Goal: Task Accomplishment & Management: Manage account settings

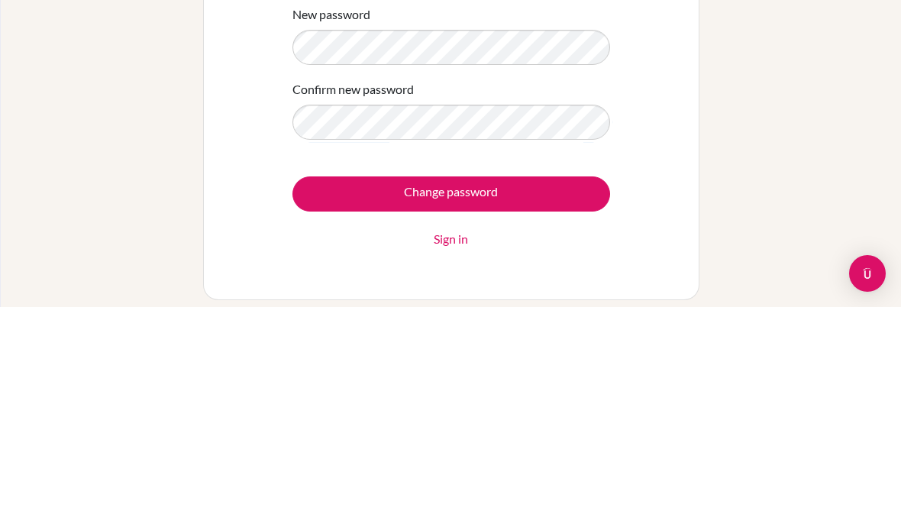
click at [527, 396] on input "Change password" at bounding box center [450, 413] width 317 height 35
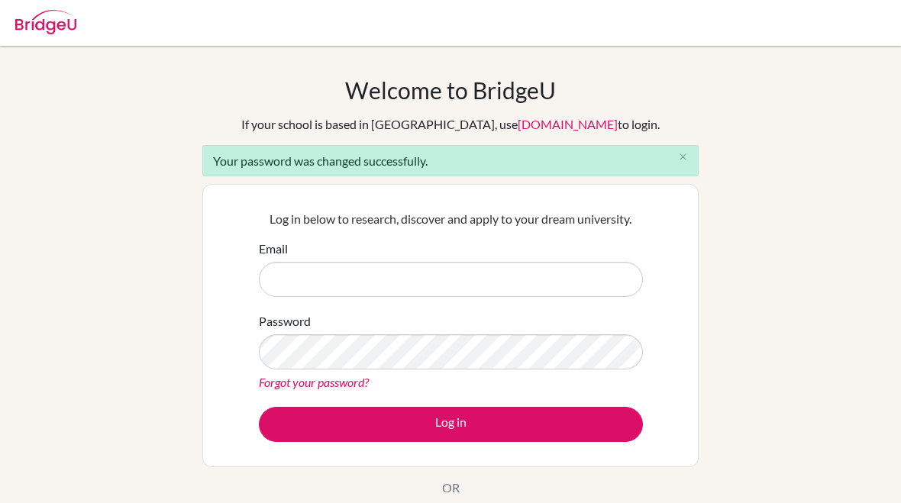
click at [482, 291] on input "Email" at bounding box center [451, 279] width 384 height 35
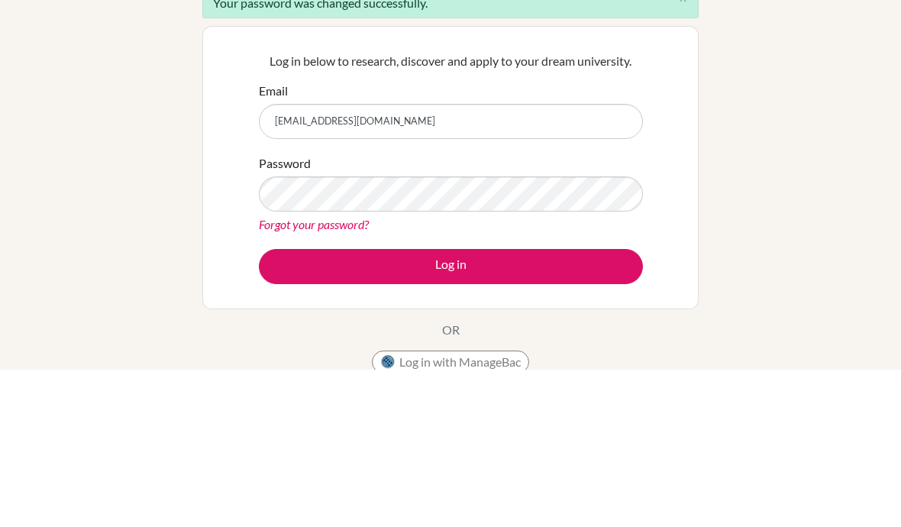
type input "230117@acis.ac.th"
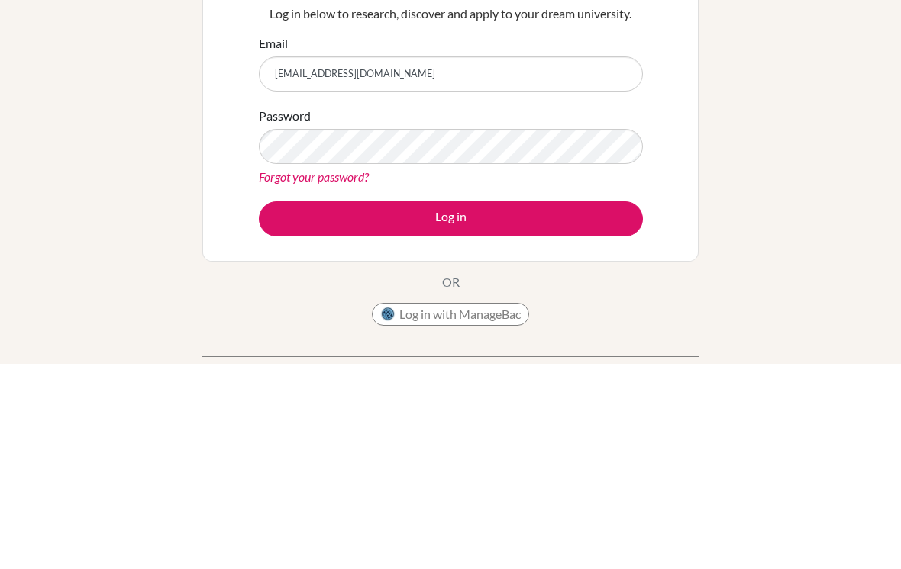
click at [511, 407] on button "Log in" at bounding box center [451, 424] width 384 height 35
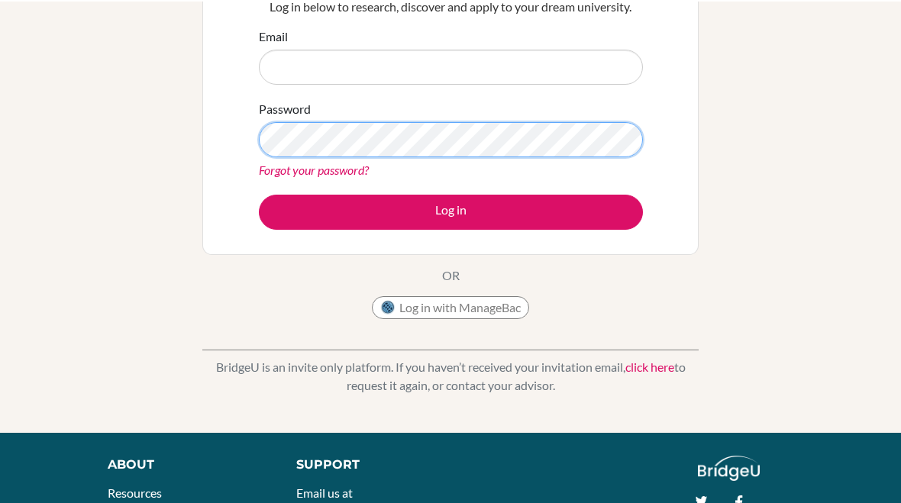
scroll to position [173, 0]
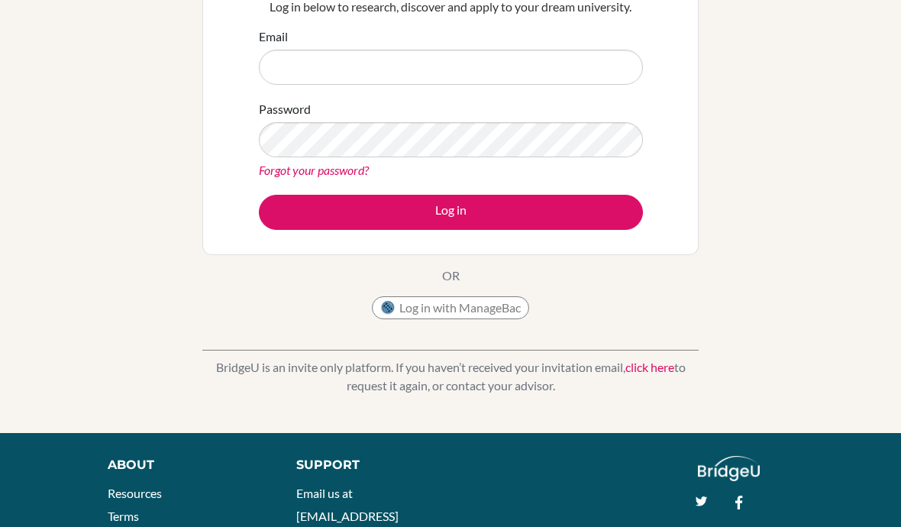
click at [586, 200] on button "Log in" at bounding box center [451, 212] width 384 height 35
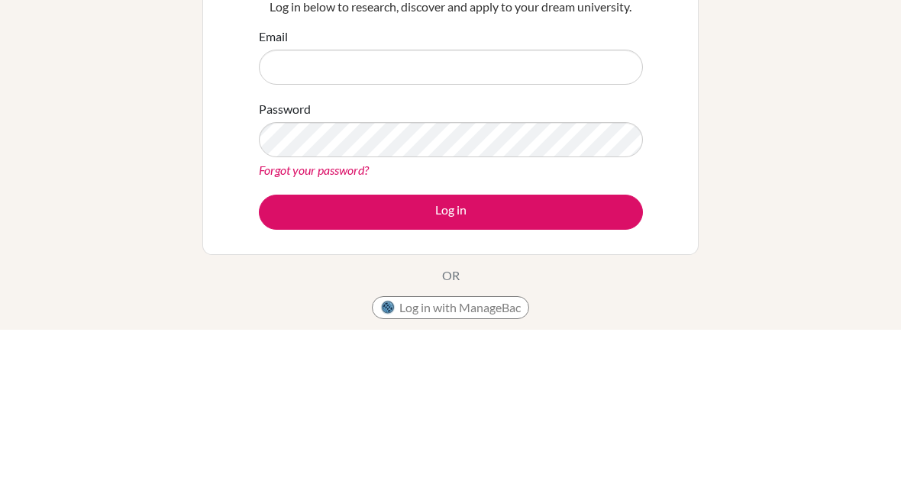
click at [555, 368] on button "Log in" at bounding box center [451, 385] width 384 height 35
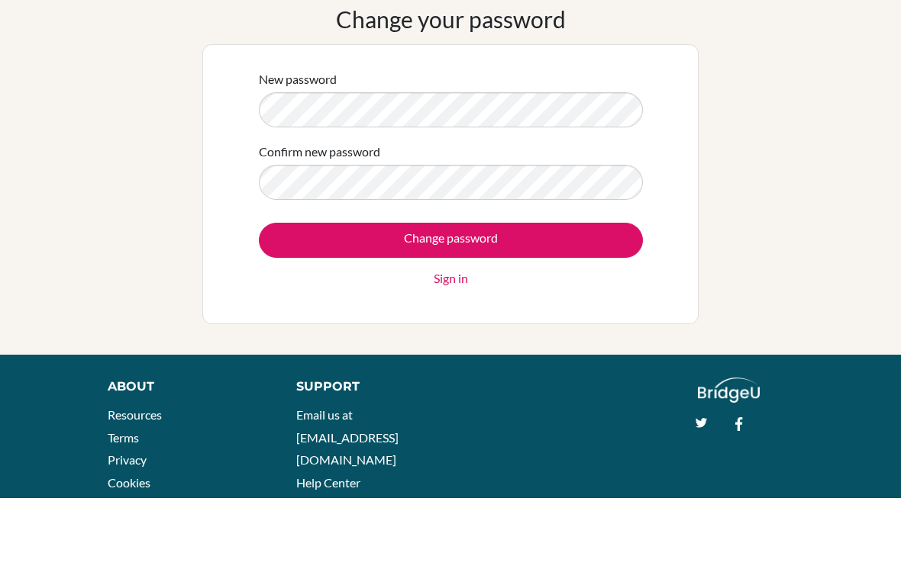
click at [569, 294] on input "Change password" at bounding box center [451, 311] width 384 height 35
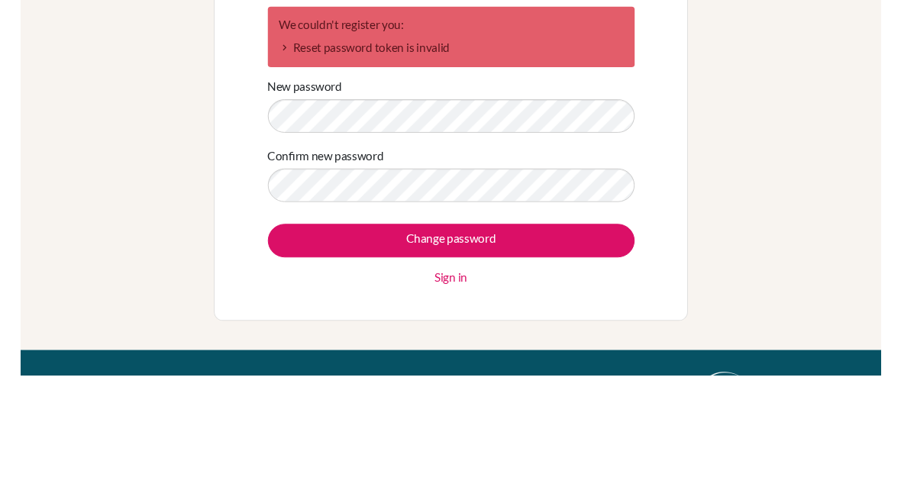
scroll to position [134, 0]
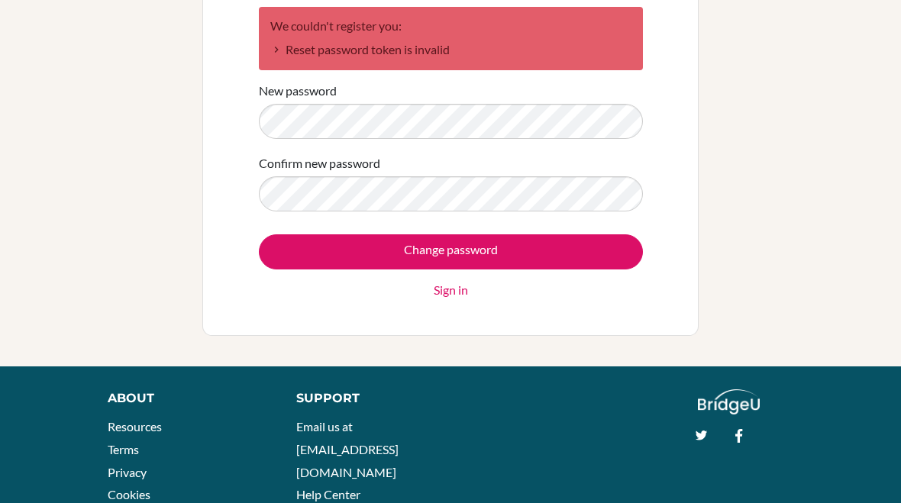
click at [609, 239] on input "Change password" at bounding box center [451, 251] width 384 height 35
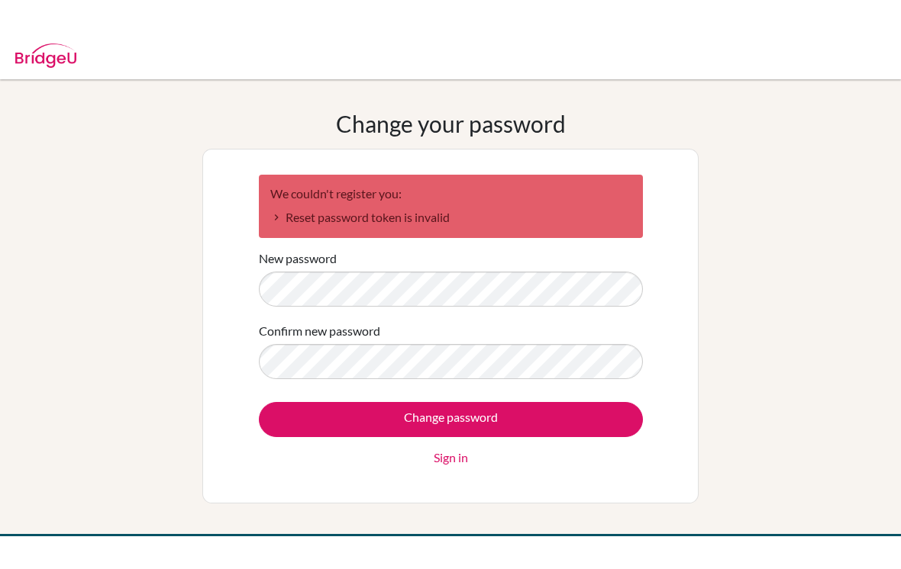
scroll to position [134, 0]
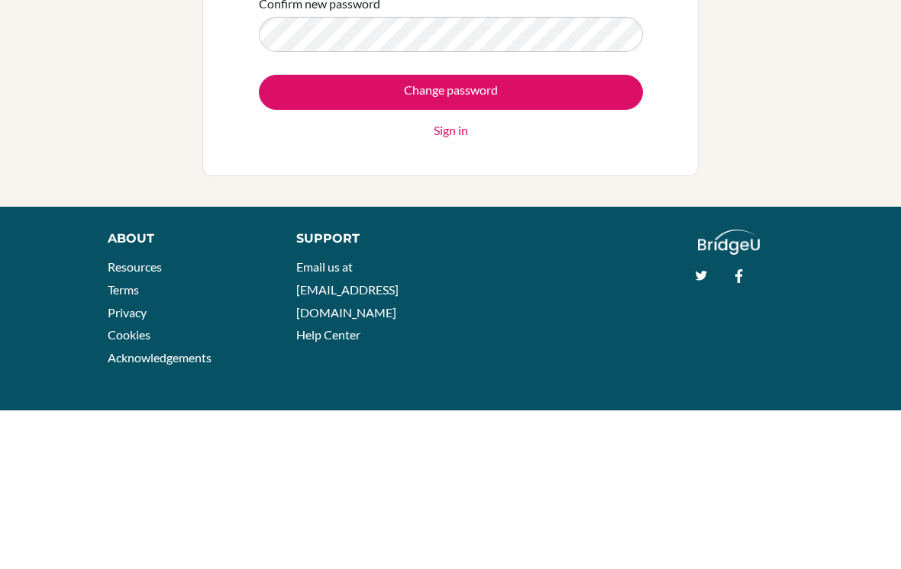
click at [585, 234] on input "Change password" at bounding box center [451, 251] width 384 height 35
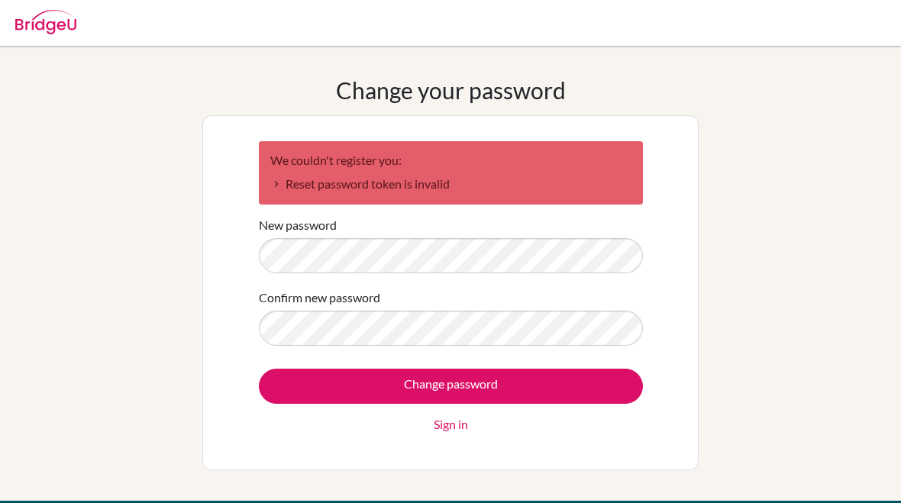
click at [546, 196] on div "We couldn't register you: Reset password token is invalid" at bounding box center [451, 172] width 384 height 63
click at [410, 190] on li "Reset password token is invalid" at bounding box center [450, 184] width 361 height 18
click at [299, 175] on li "Reset password token is invalid" at bounding box center [450, 184] width 361 height 18
click at [290, 176] on li "Reset password token is invalid" at bounding box center [450, 184] width 361 height 18
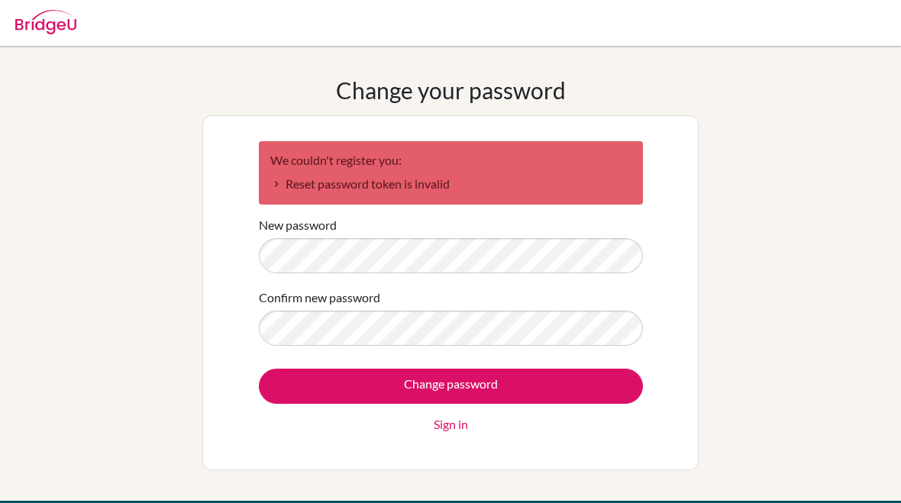
click at [527, 234] on div "New password" at bounding box center [451, 244] width 384 height 57
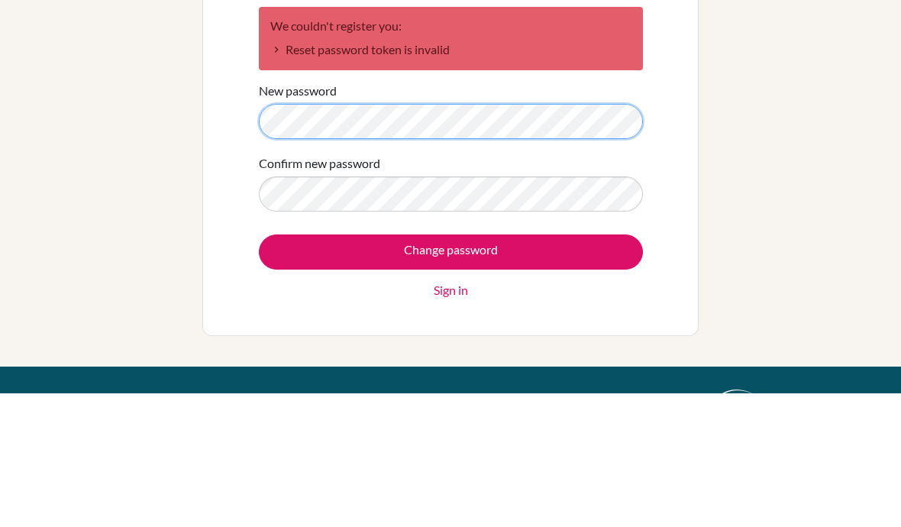
scroll to position [134, 0]
